Goal: Use online tool/utility: Utilize a website feature to perform a specific function

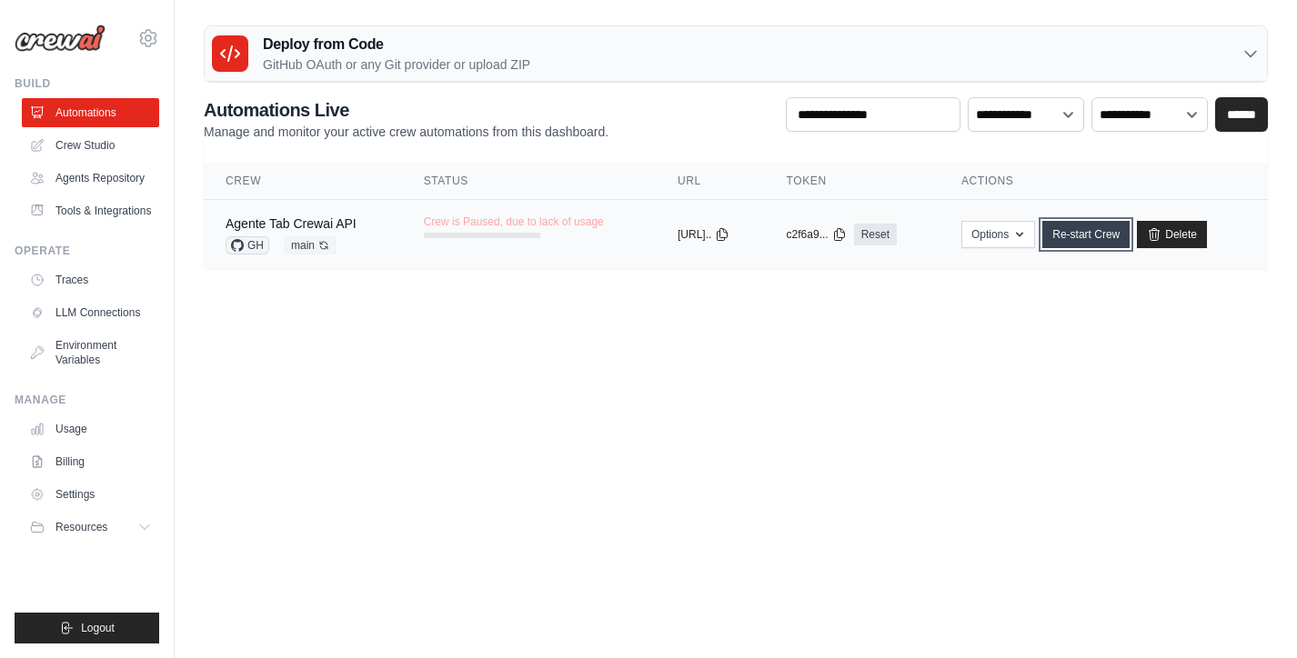
click at [1097, 235] on link "Re-start Crew" at bounding box center [1085, 234] width 87 height 27
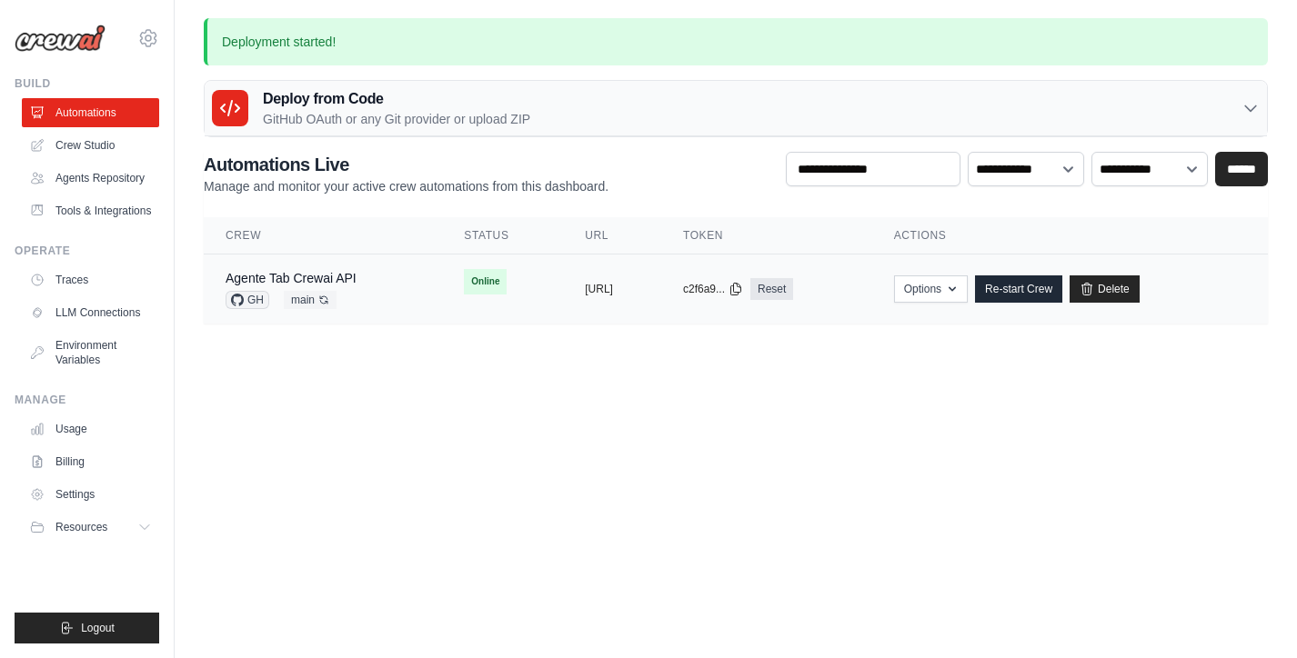
click at [393, 295] on td "Agente Tab Crewai API GH main Auto-deploy enabled" at bounding box center [323, 290] width 238 height 70
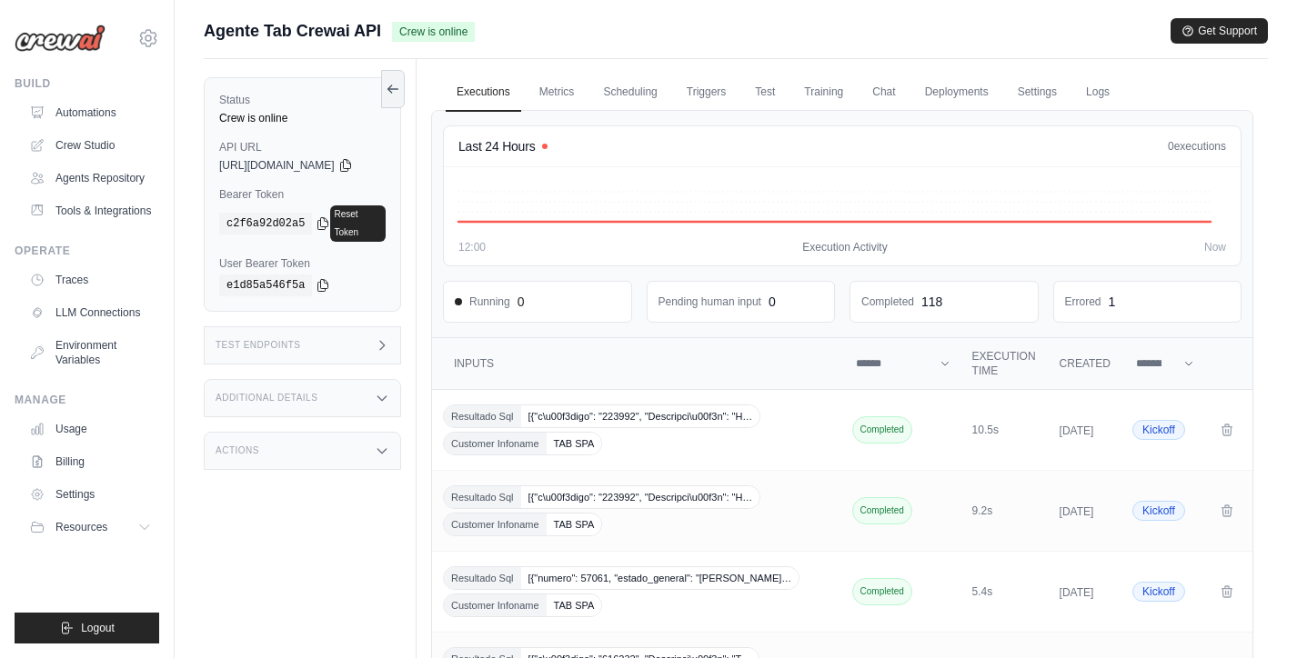
click at [389, 338] on icon at bounding box center [382, 345] width 15 height 15
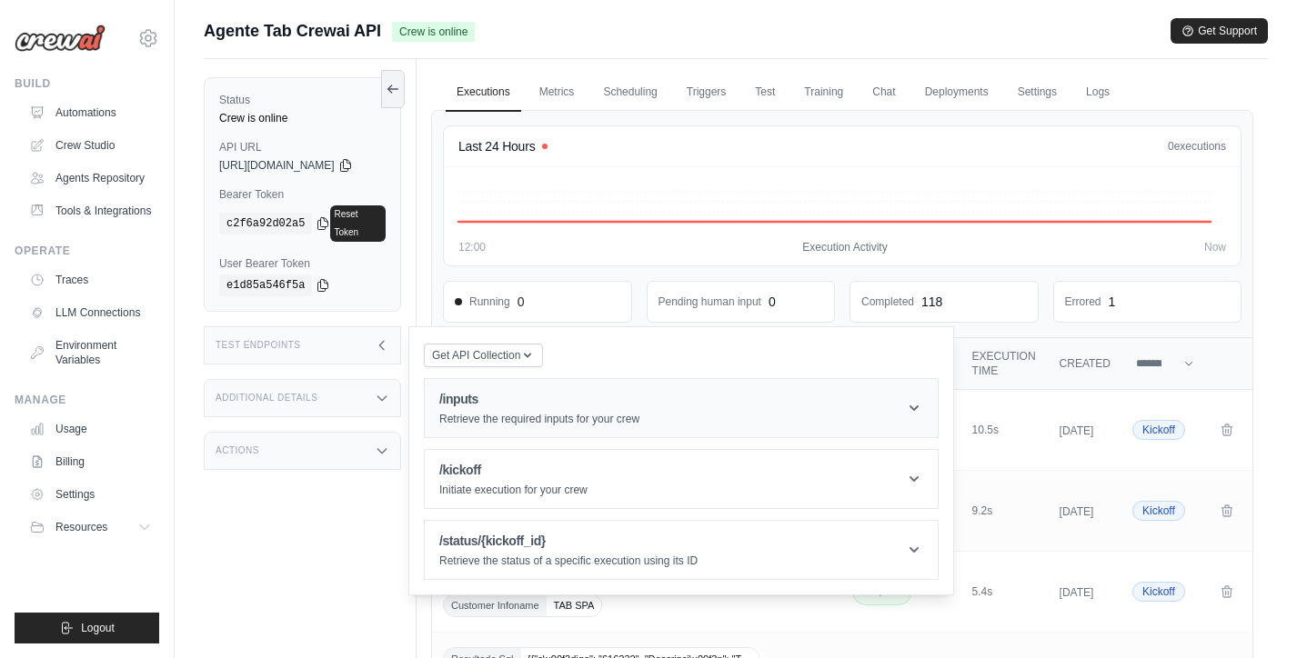
click at [522, 412] on p "Retrieve the required inputs for your crew" at bounding box center [539, 419] width 200 height 15
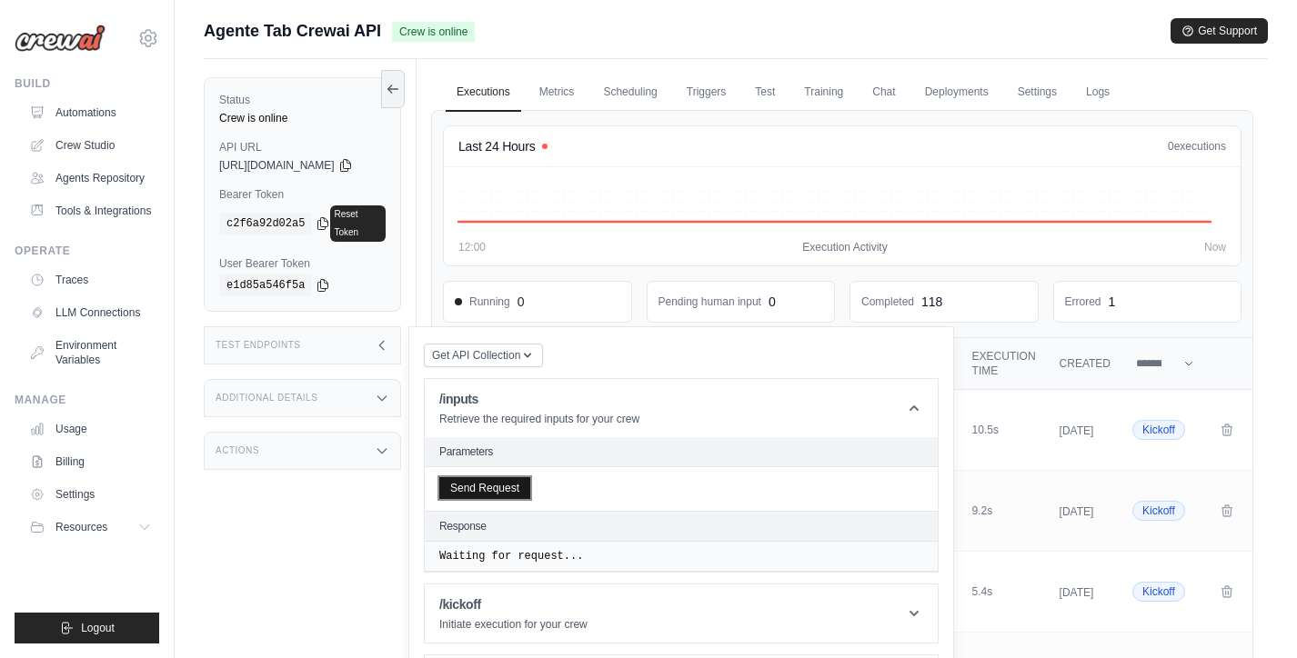
click at [512, 477] on button "Send Request" at bounding box center [484, 488] width 91 height 22
click at [440, 210] on div "Executions Metrics Scheduling Triggers Test Training Chat Deployments Settings …" at bounding box center [841, 640] width 851 height 1163
click at [1274, 247] on div "Submit a support request Describe your issue or question * Please be specific a…" at bounding box center [736, 620] width 1122 height 1204
click at [367, 489] on div "Status Crew is online API URL copied https://agente-tab-crewai-api-155611bb-bff…" at bounding box center [310, 388] width 213 height 658
click at [401, 338] on div "Test Endpoints" at bounding box center [302, 345] width 197 height 38
